Goal: Task Accomplishment & Management: Use online tool/utility

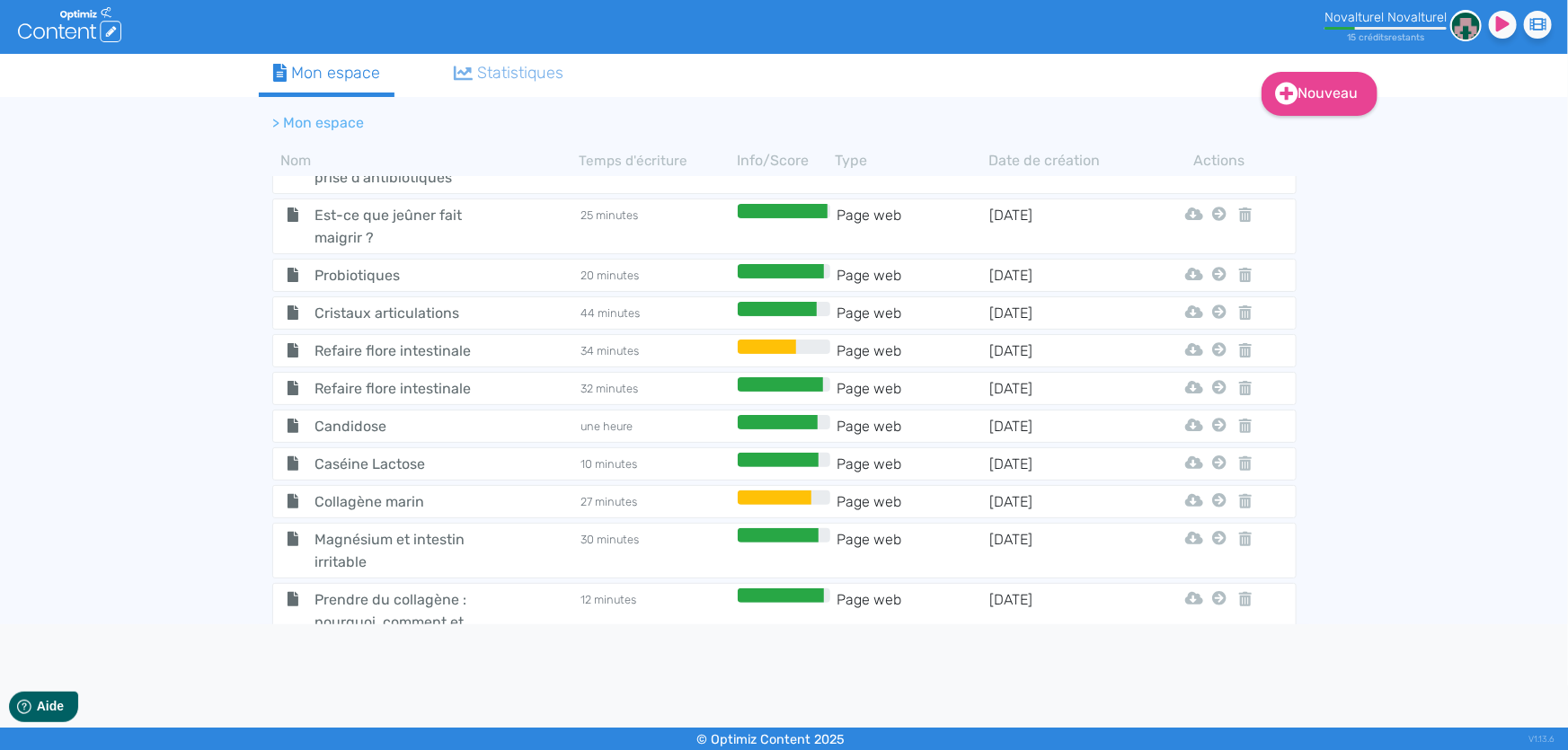
scroll to position [1842, 0]
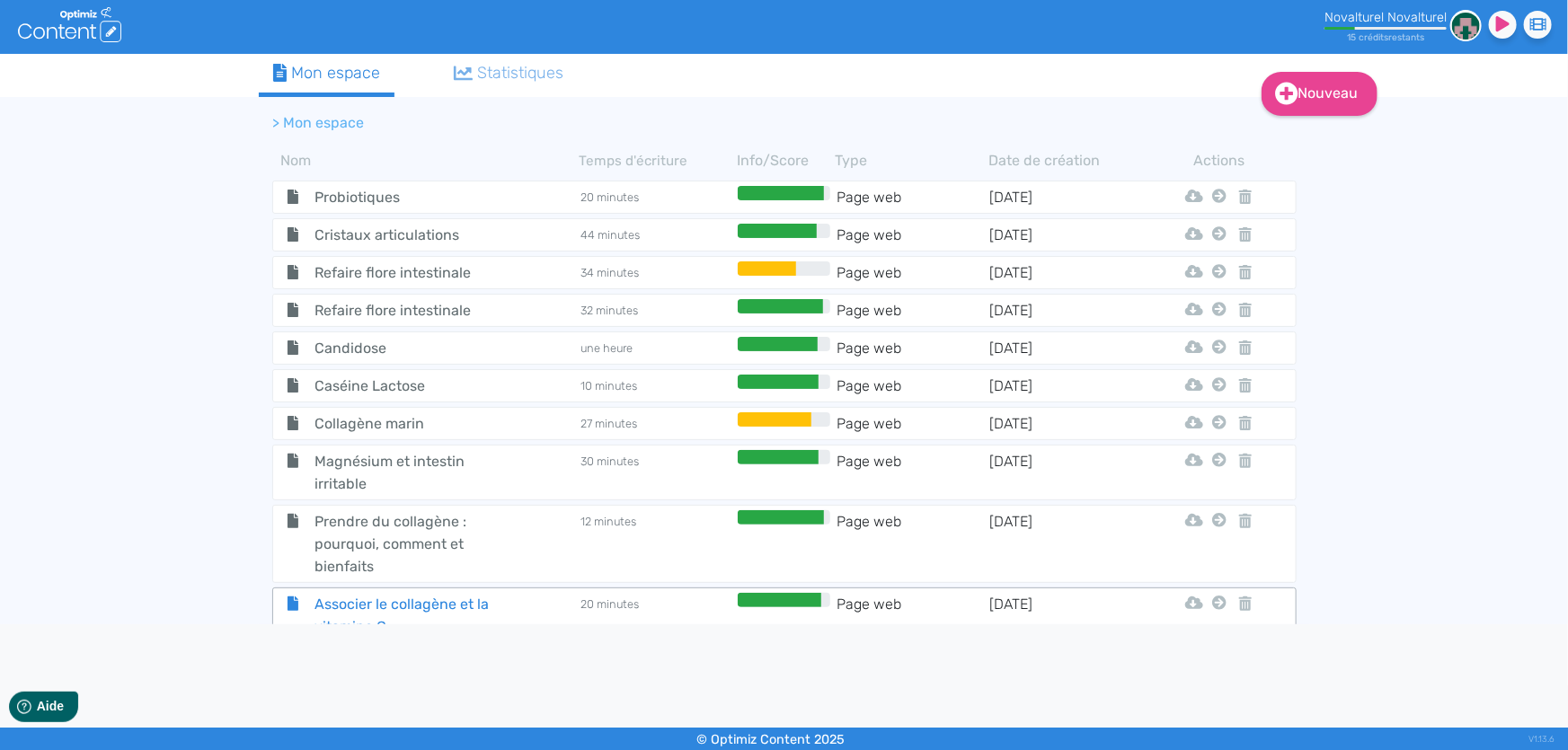
click at [472, 593] on span "Associer le collagène et la vitamine C" at bounding box center [403, 616] width 202 height 45
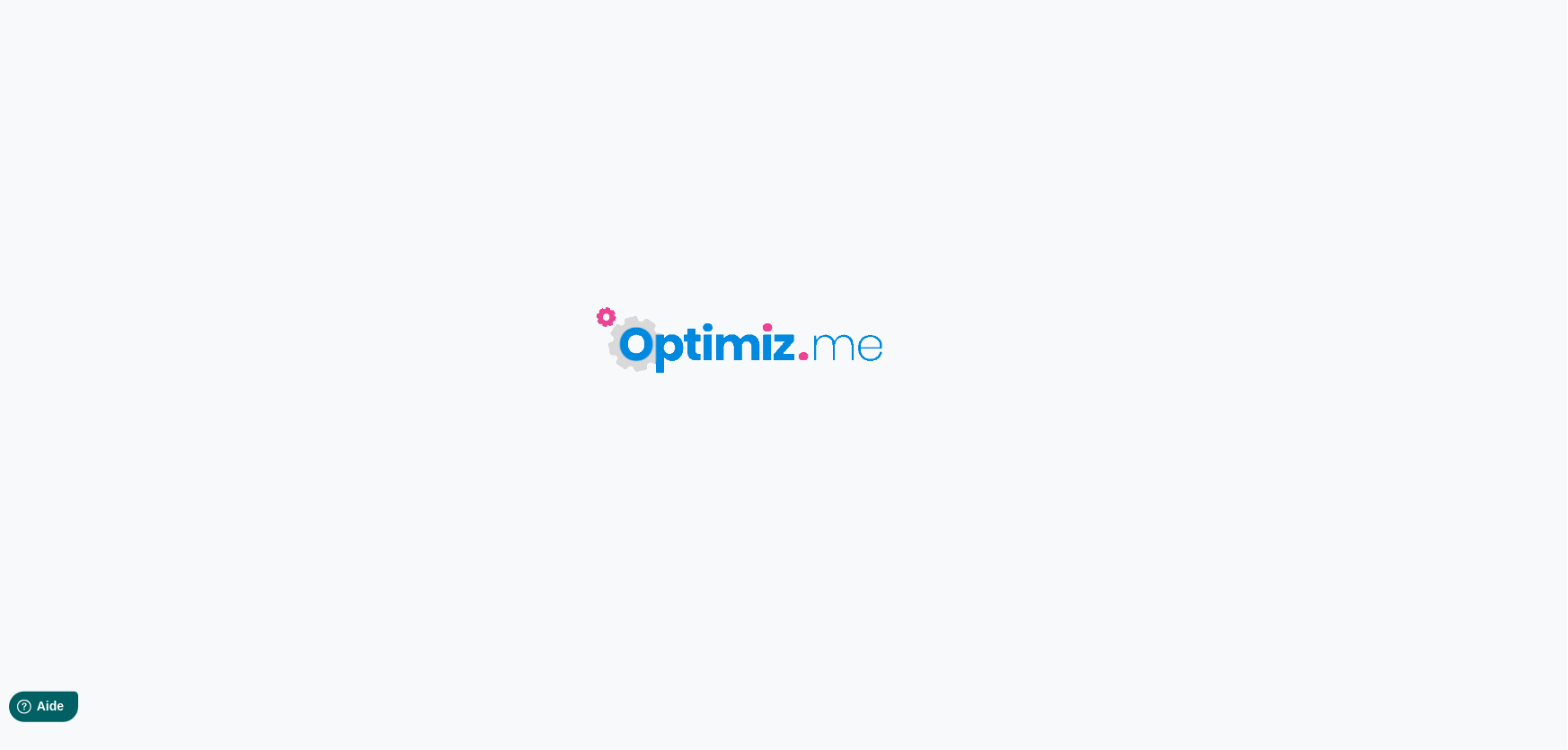
type input "Associer le collagène et la vitamine C"
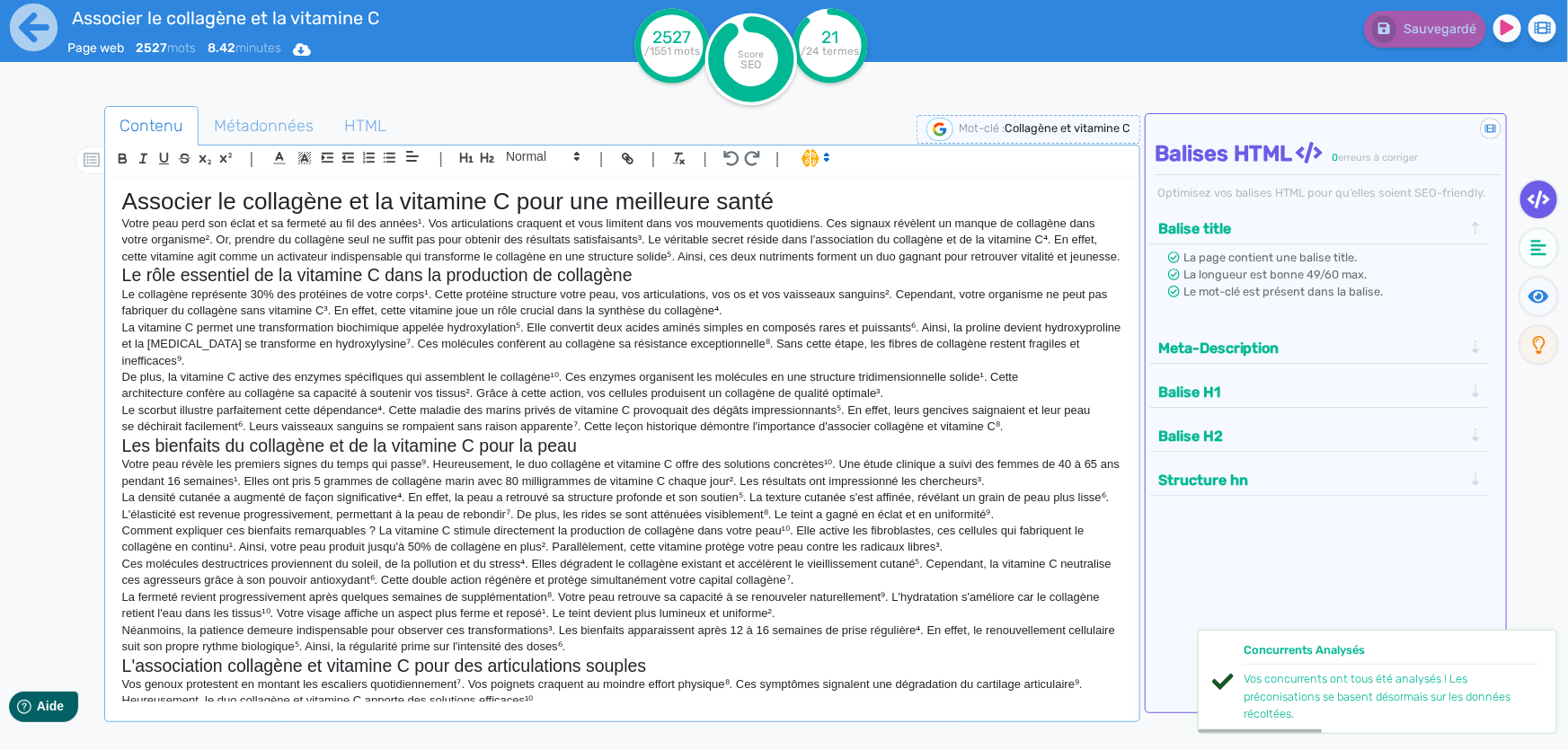
click at [230, 260] on p "Votre peau perd son éclat et sa fermeté au fil des années¹. Vos articulations c…" at bounding box center [622, 240] width 1000 height 50
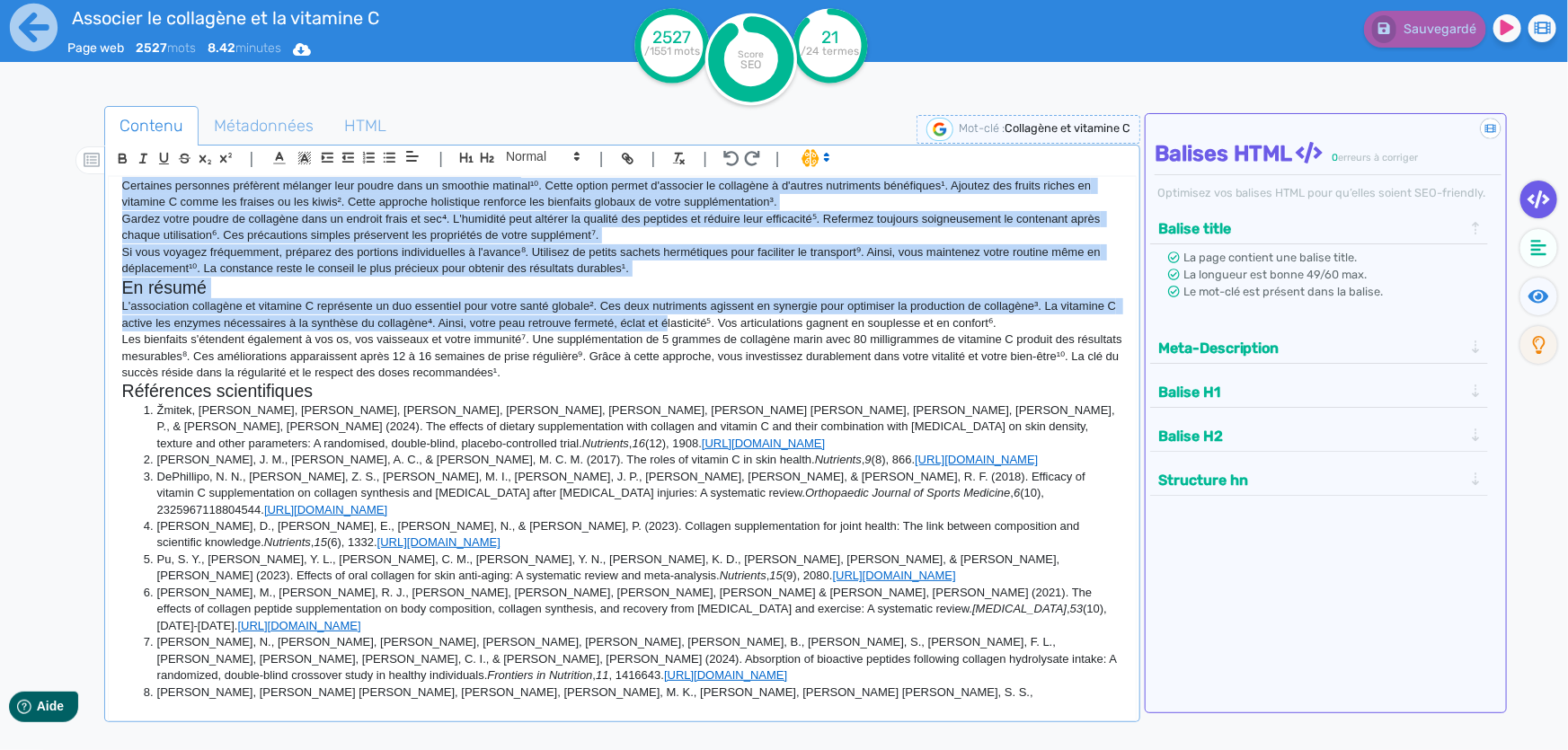
scroll to position [1634, 0]
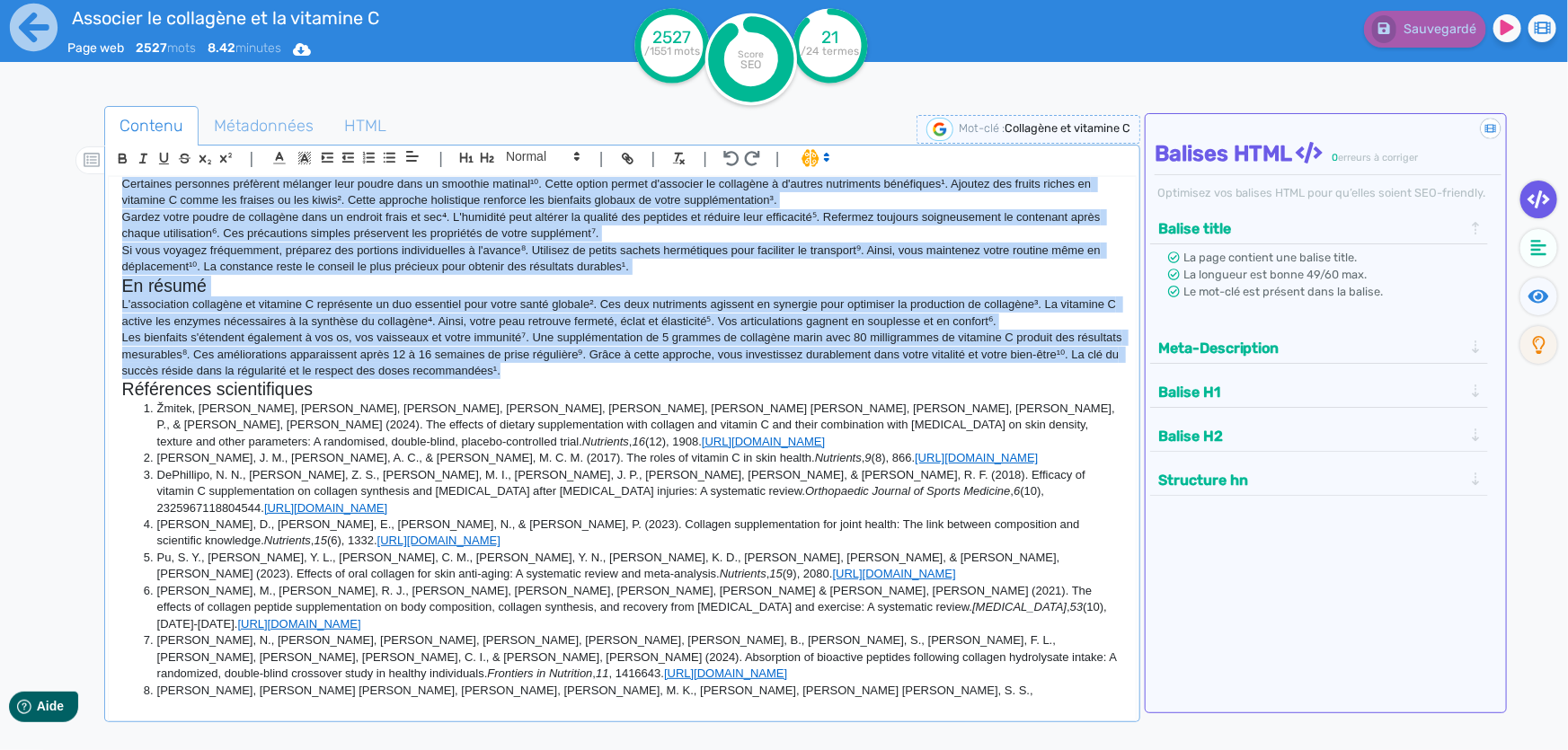
drag, startPoint x: 125, startPoint y: 198, endPoint x: 682, endPoint y: 404, distance: 593.9
click at [682, 404] on div "Associer le collagène et la vitamine C pour une meilleure santé Votre peau perd…" at bounding box center [622, 440] width 1027 height 525
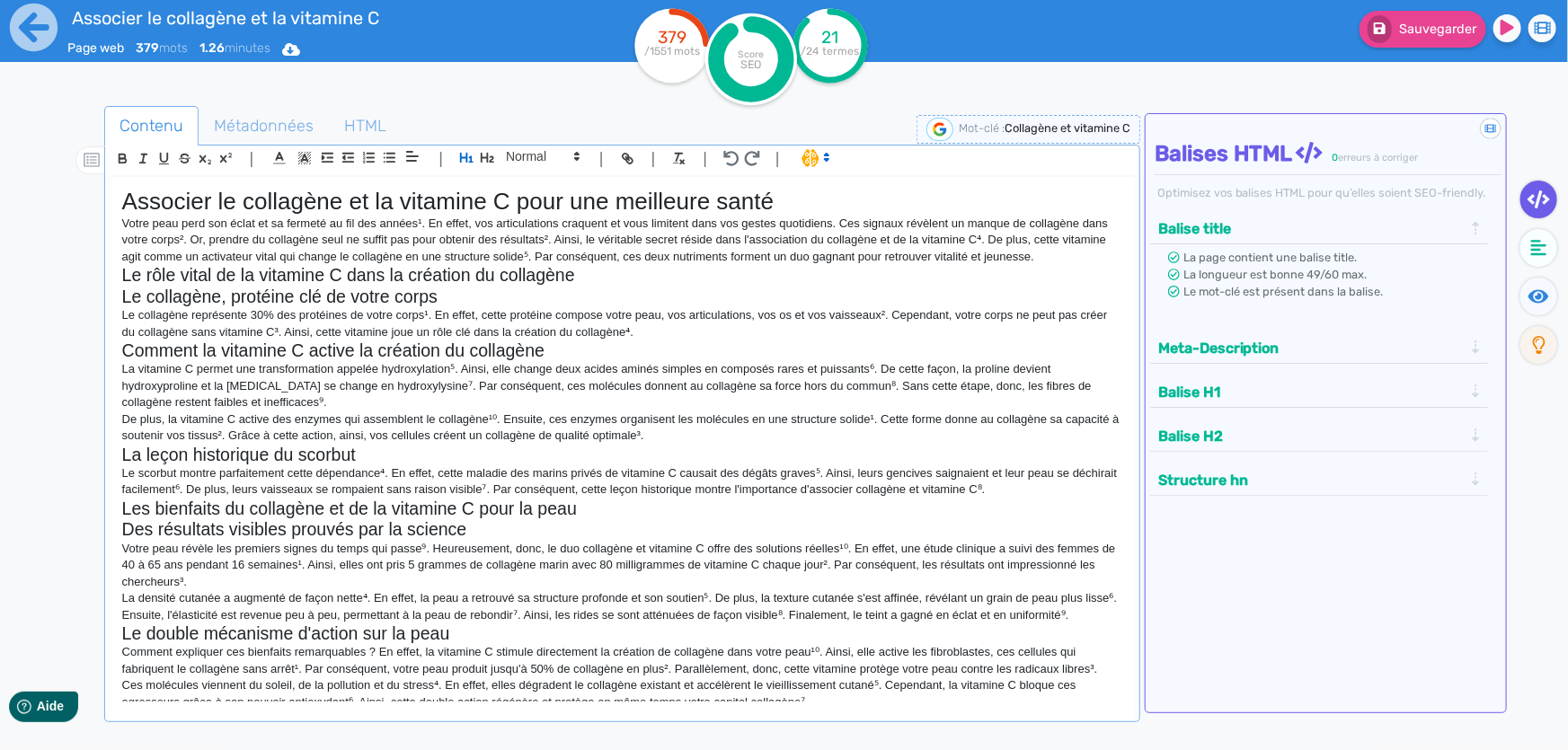
scroll to position [2355, 0]
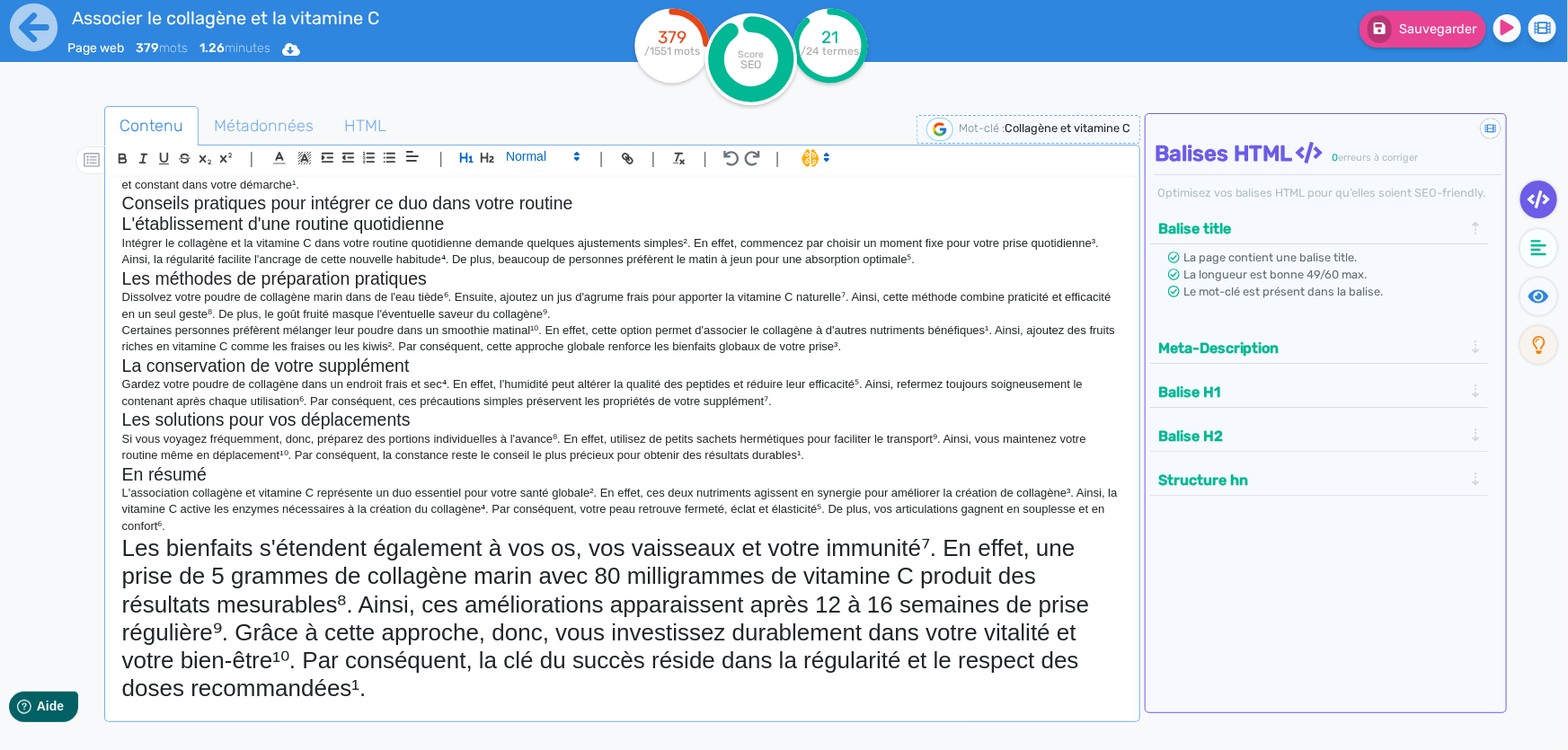
click at [526, 155] on span at bounding box center [543, 156] width 88 height 22
click at [552, 300] on span at bounding box center [543, 301] width 72 height 28
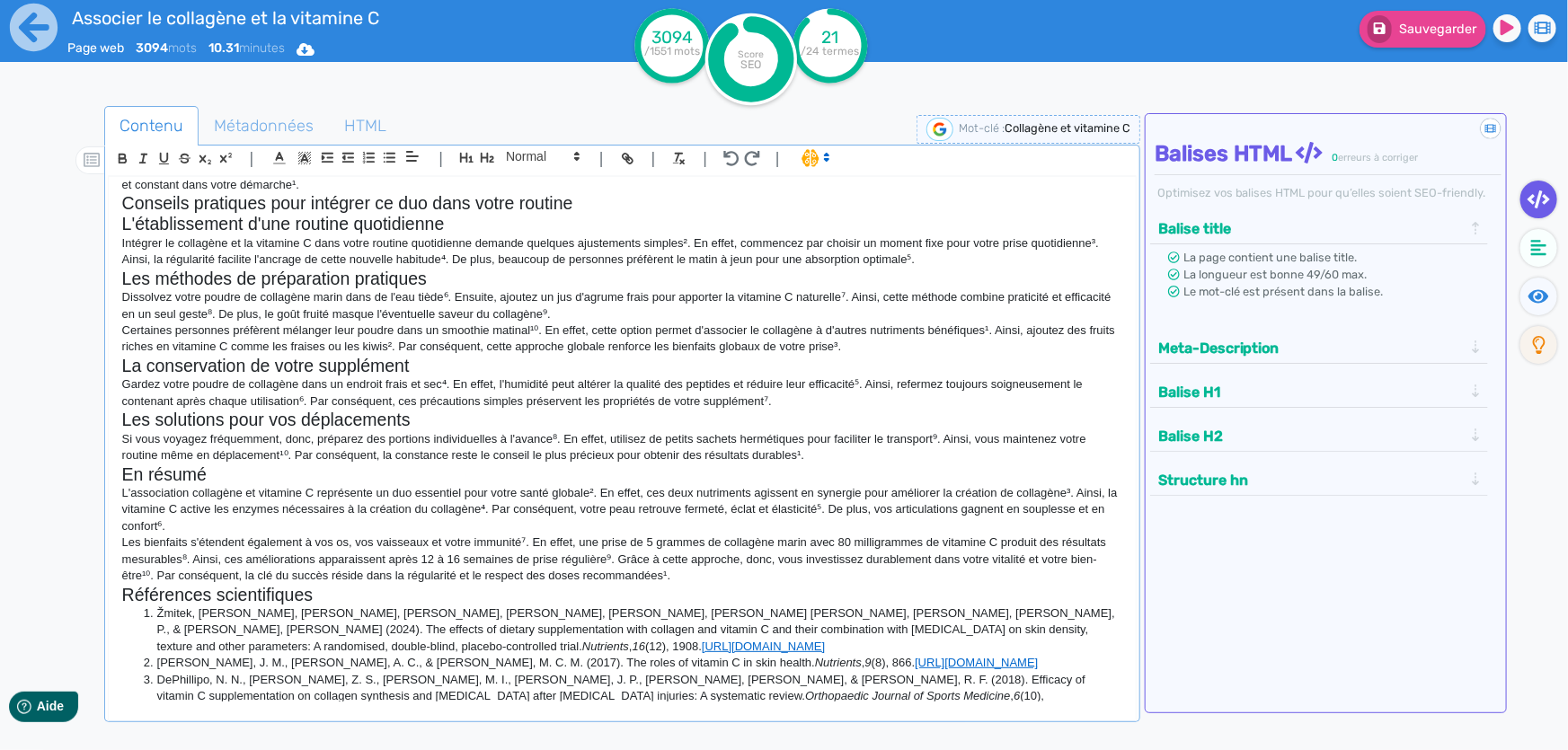
click at [576, 520] on p "L'association collagène et vitamine C représente un duo essentiel pour votre sa…" at bounding box center [622, 510] width 1000 height 50
click at [720, 347] on p "Certaines personnes préfèrent mélanger leur poudre dans un smoothie matinal¹⁰. …" at bounding box center [622, 338] width 1000 height 33
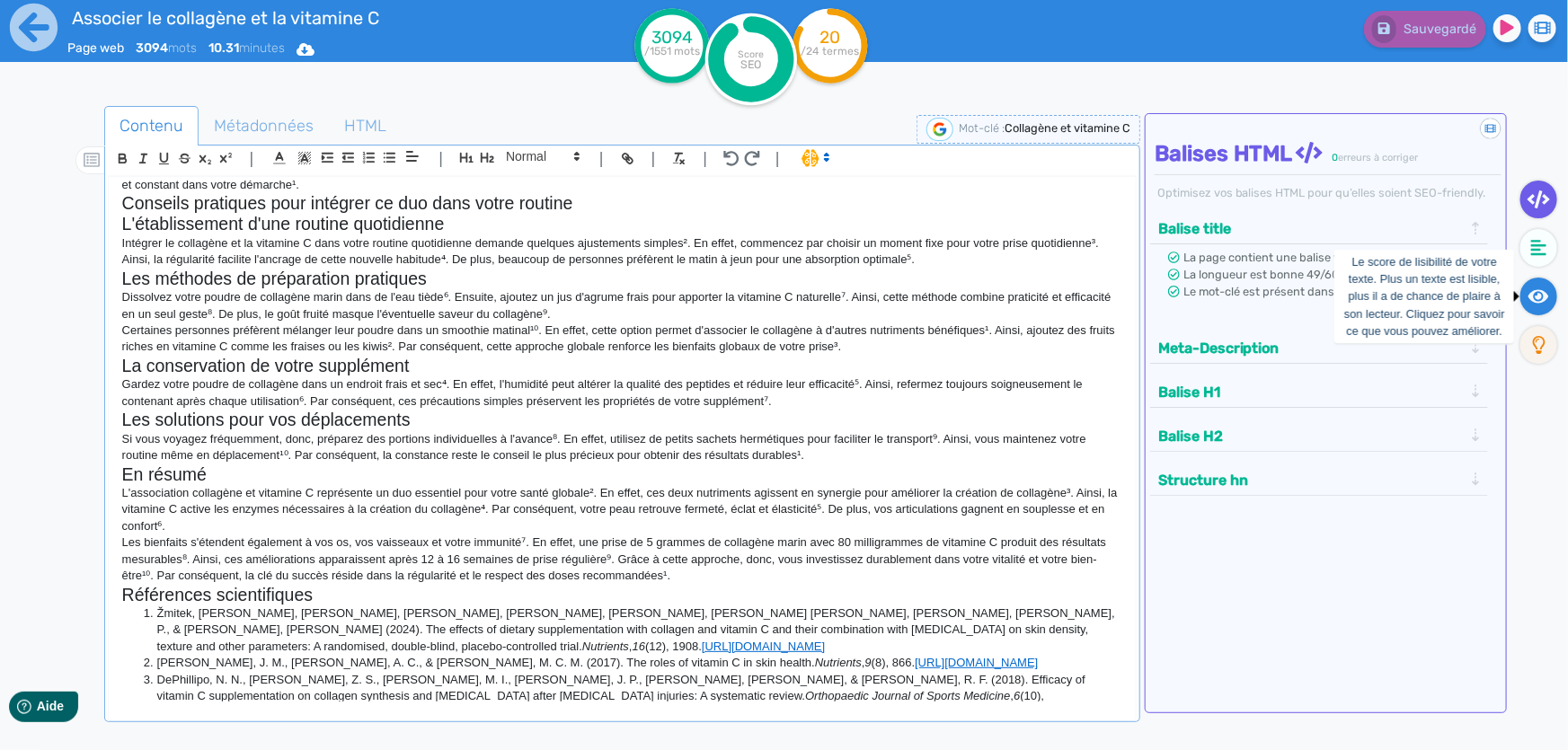
click at [1539, 296] on icon at bounding box center [1539, 296] width 21 height 14
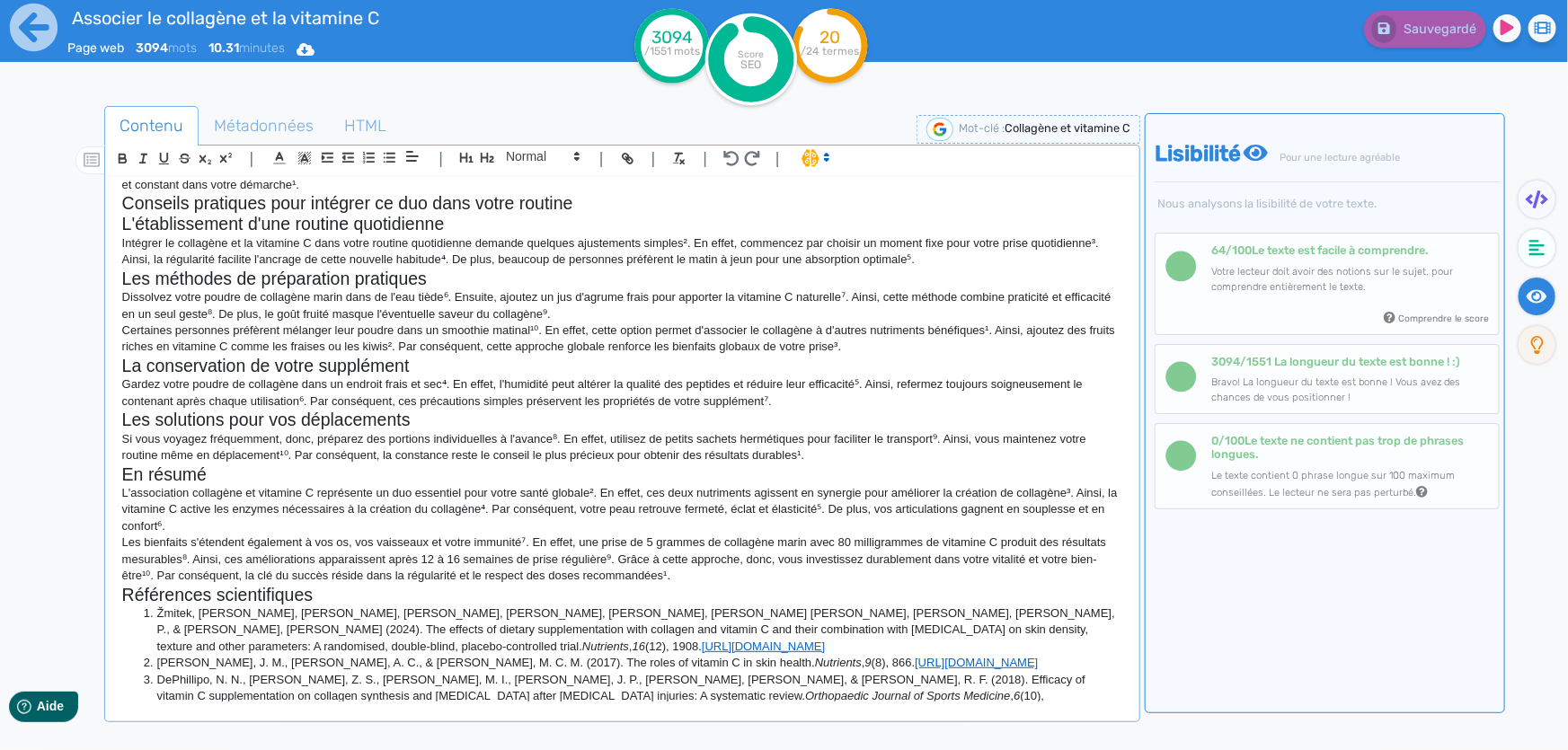
click at [914, 361] on h2 "La conservation de votre supplément" at bounding box center [622, 366] width 1000 height 21
click at [736, 159] on icon "button" at bounding box center [732, 158] width 16 height 15
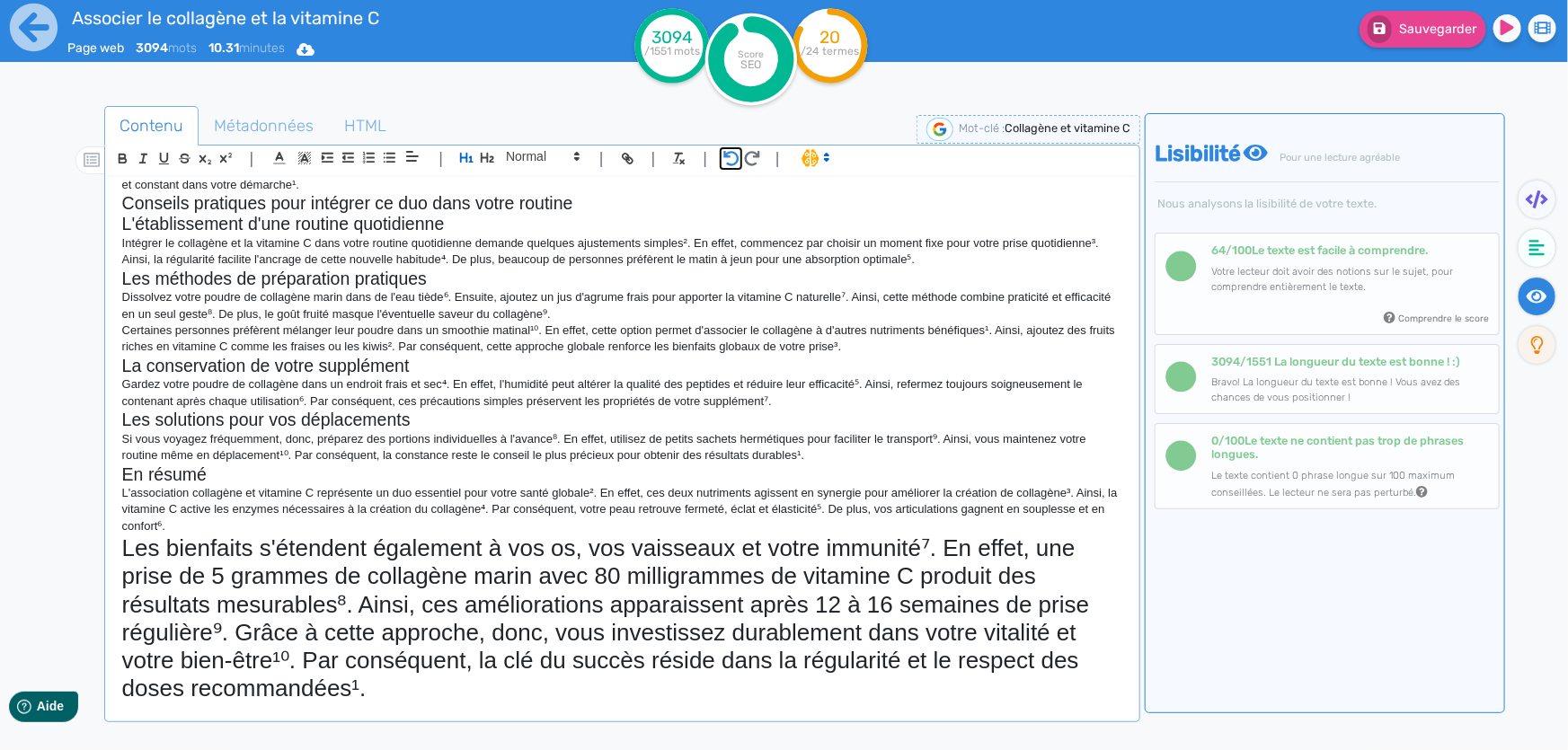
click at [736, 159] on icon "button" at bounding box center [732, 158] width 16 height 15
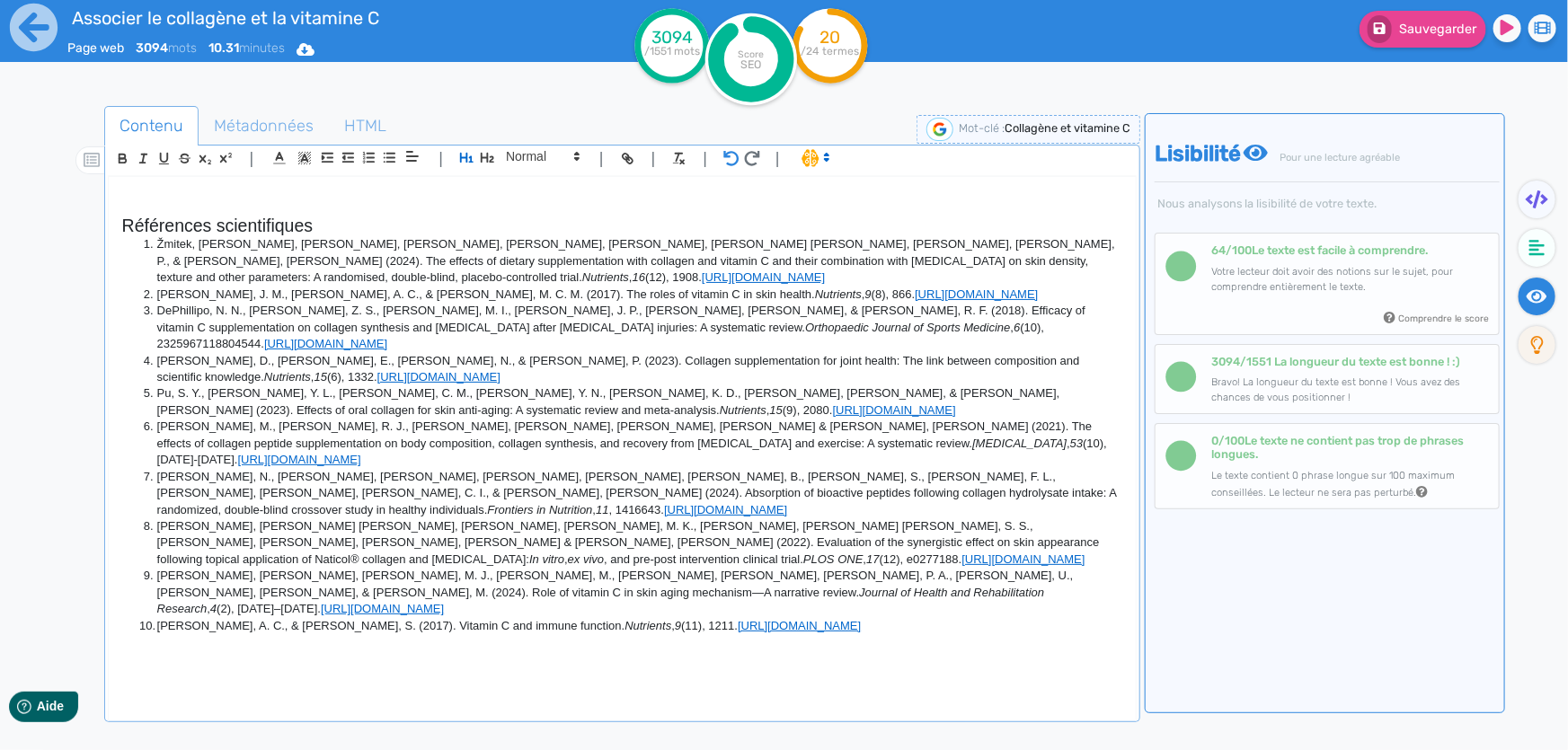
scroll to position [0, 0]
click at [736, 159] on icon "button" at bounding box center [732, 158] width 16 height 15
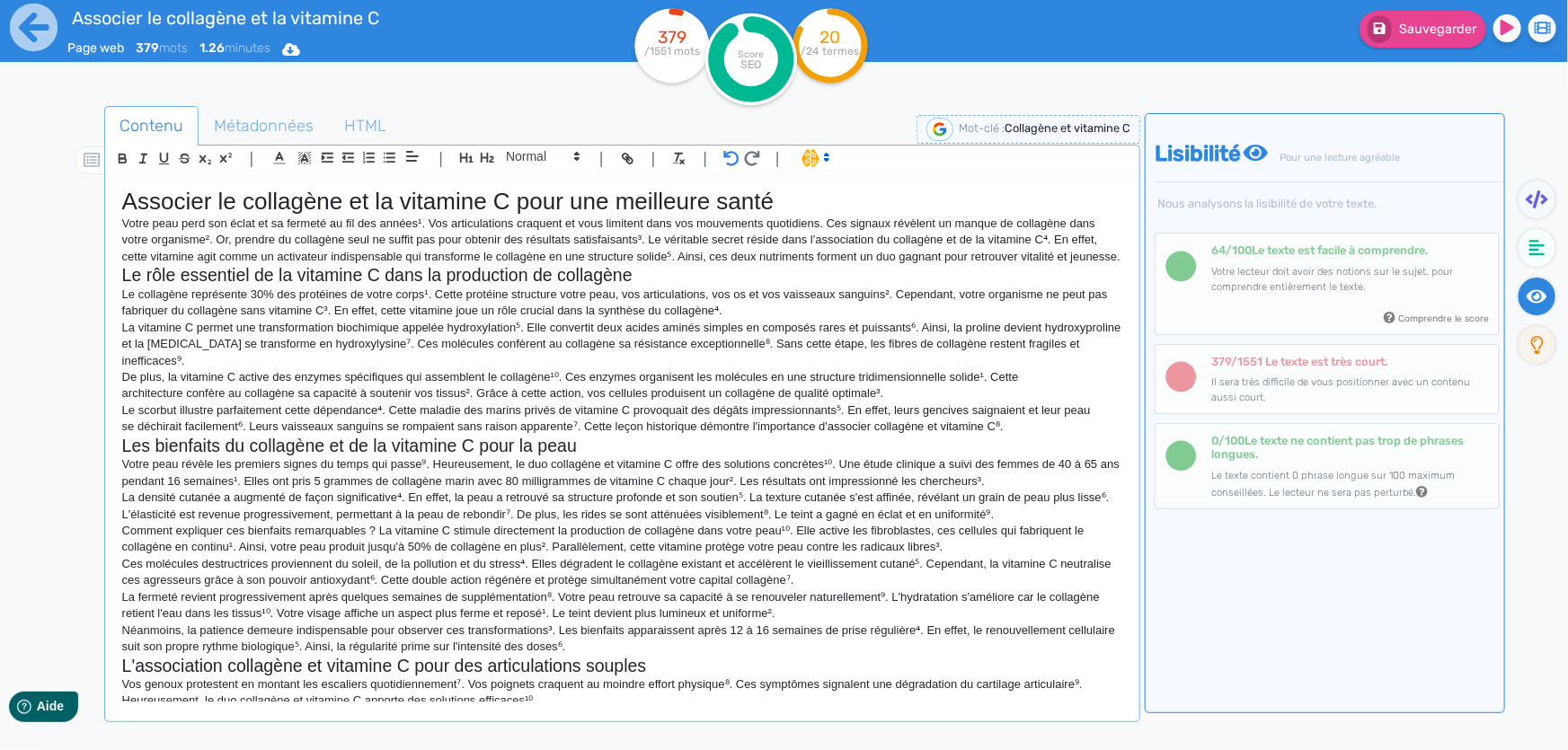
scroll to position [1342, 0]
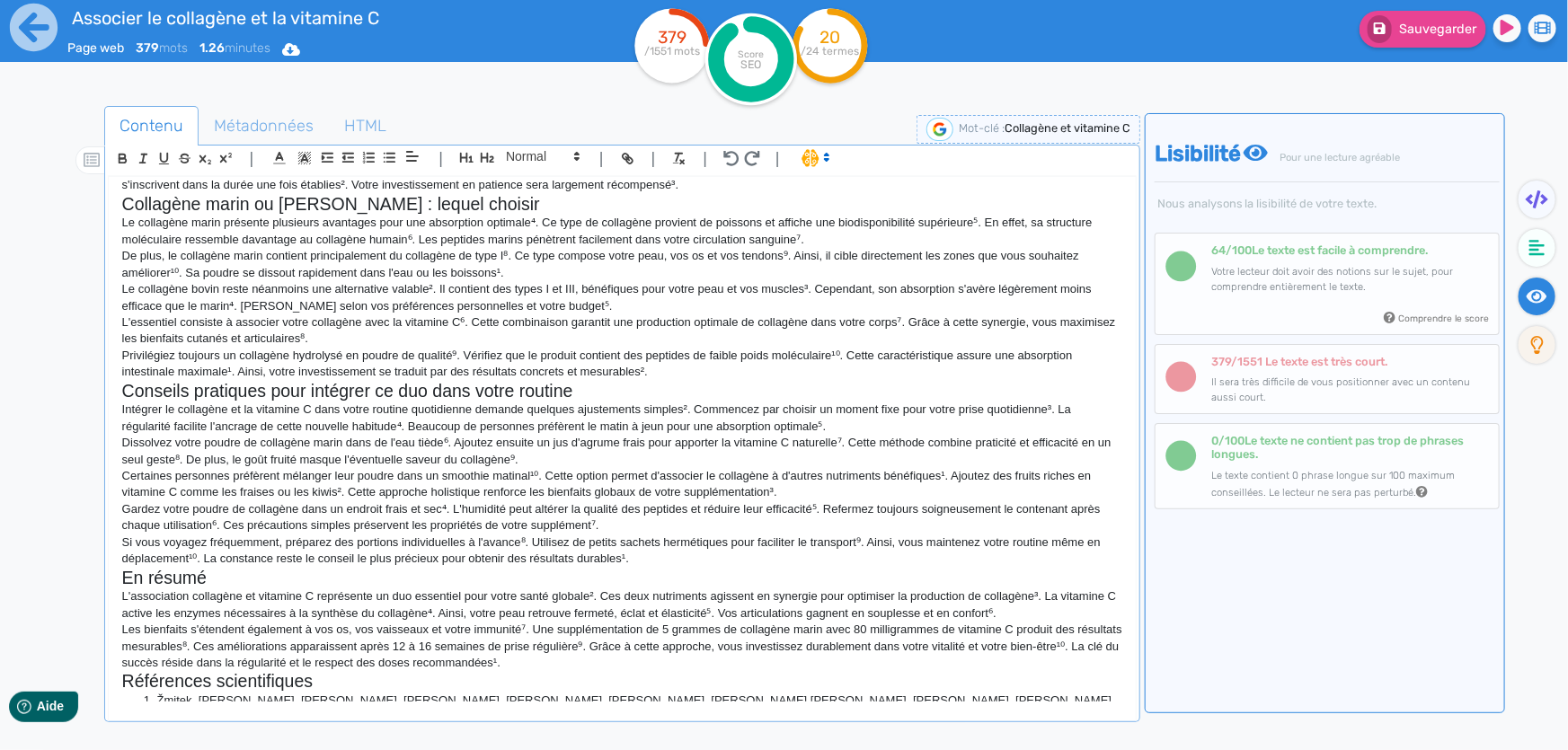
click at [733, 347] on p "L'essentiel consiste à associer votre collagène avec la vitamine C⁶. Cette comb…" at bounding box center [622, 330] width 1000 height 33
